Goal: Check status

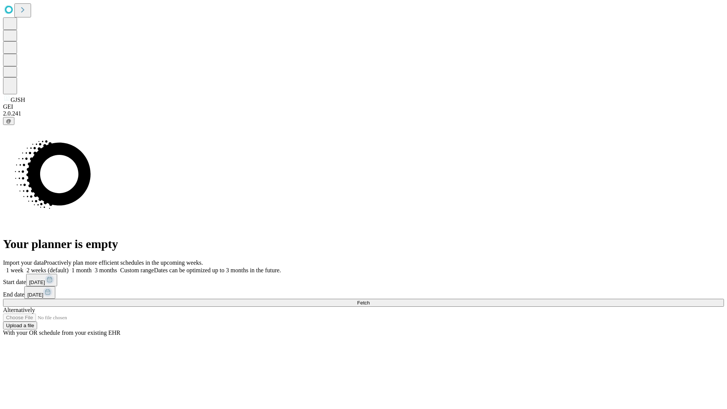
click at [370, 300] on span "Fetch" at bounding box center [363, 303] width 12 height 6
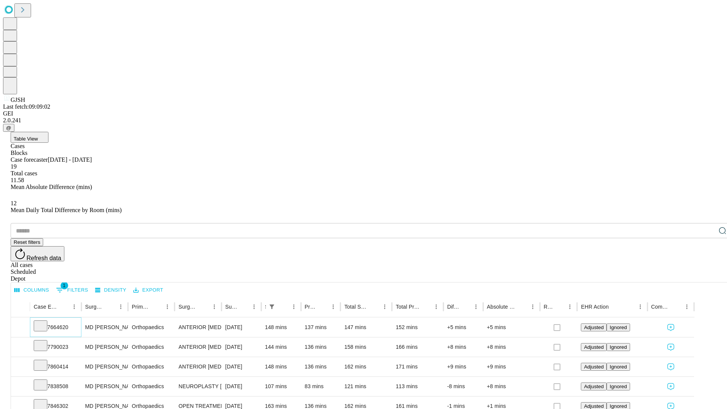
click at [44, 321] on icon at bounding box center [41, 325] width 8 height 8
